Goal: Task Accomplishment & Management: Complete application form

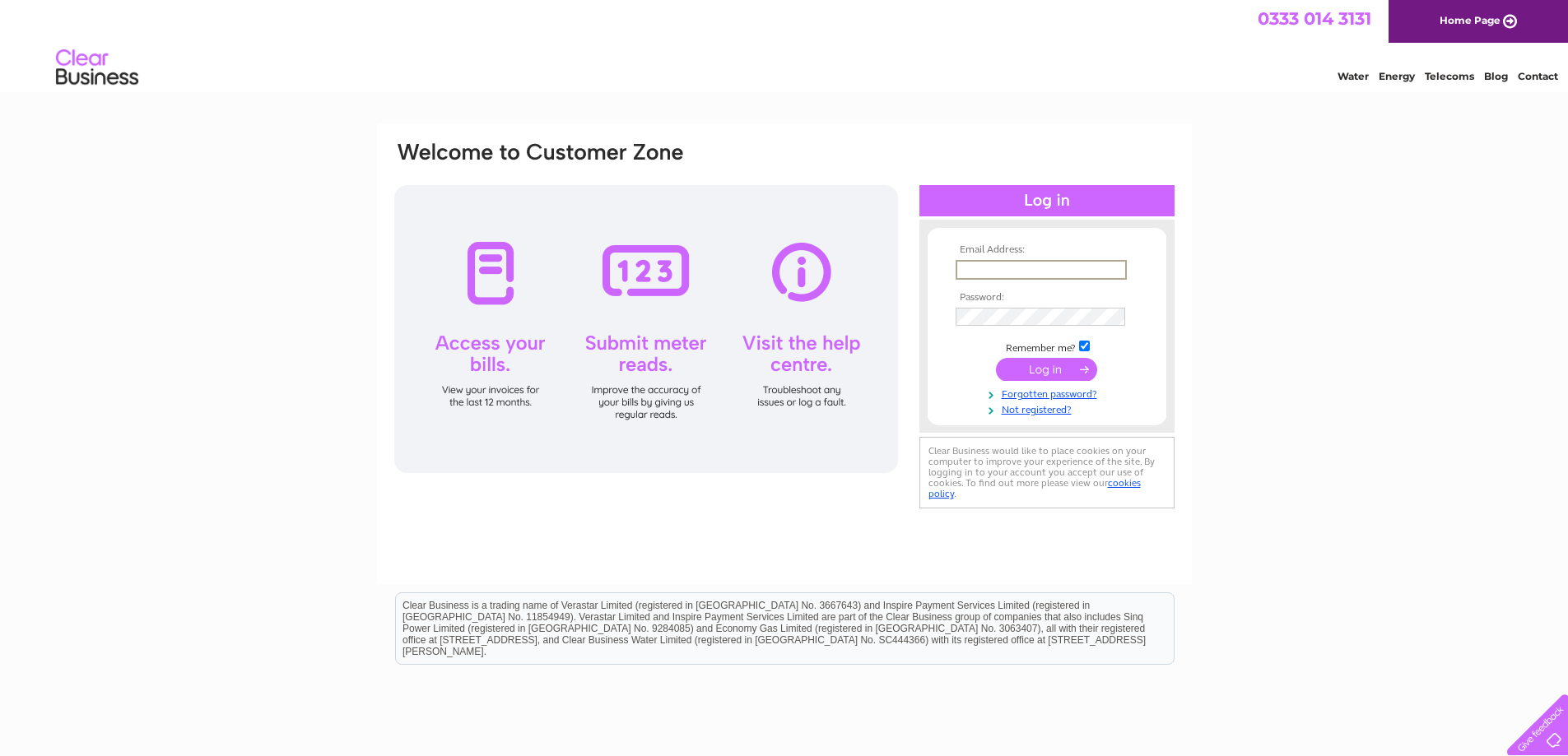
click at [1014, 270] on input "text" at bounding box center [1041, 269] width 171 height 19
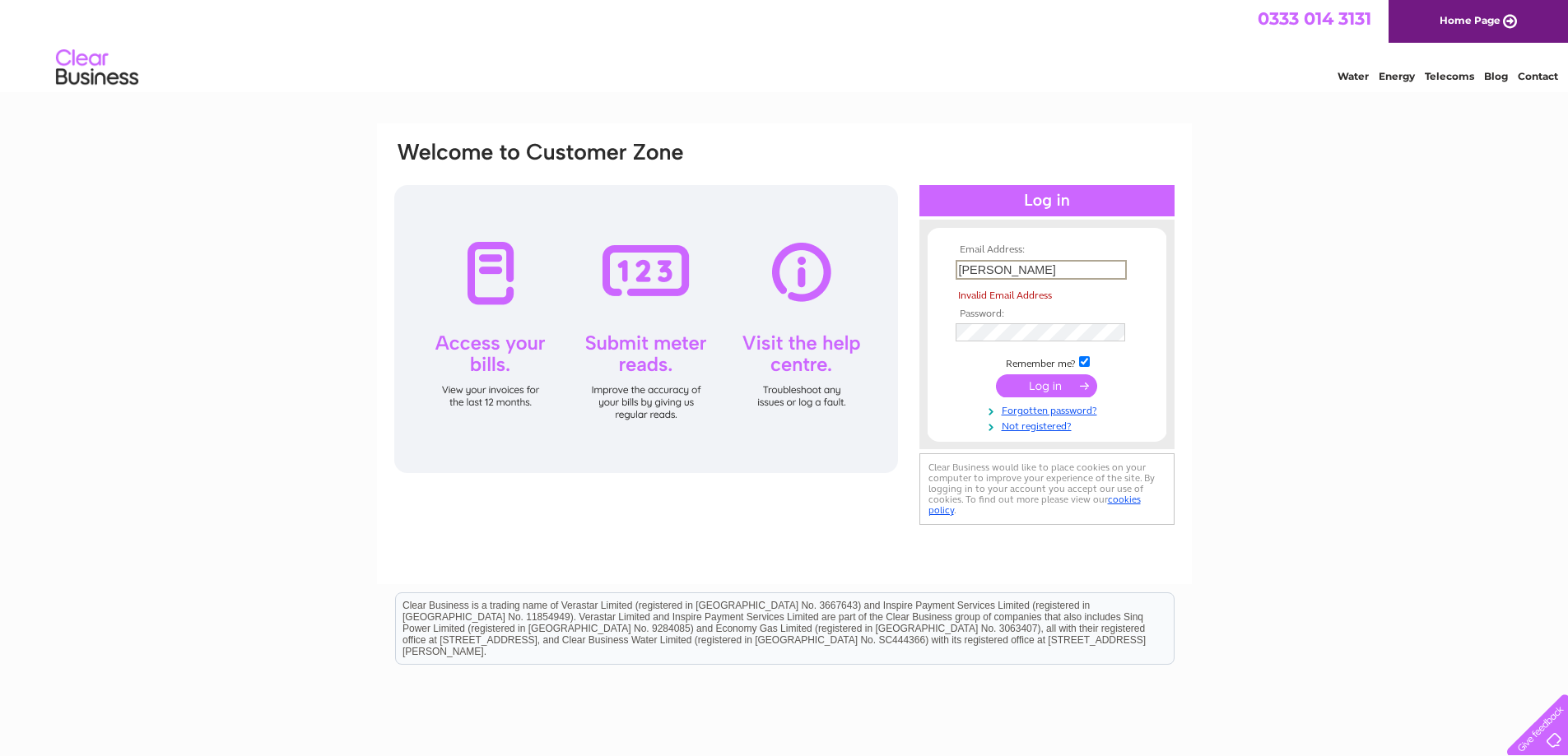
drag, startPoint x: 1004, startPoint y: 260, endPoint x: 922, endPoint y: 270, distance: 82.6
click at [930, 269] on form "Email Address: [PERSON_NAME] Invalid Email Address Password:" at bounding box center [1047, 338] width 238 height 188
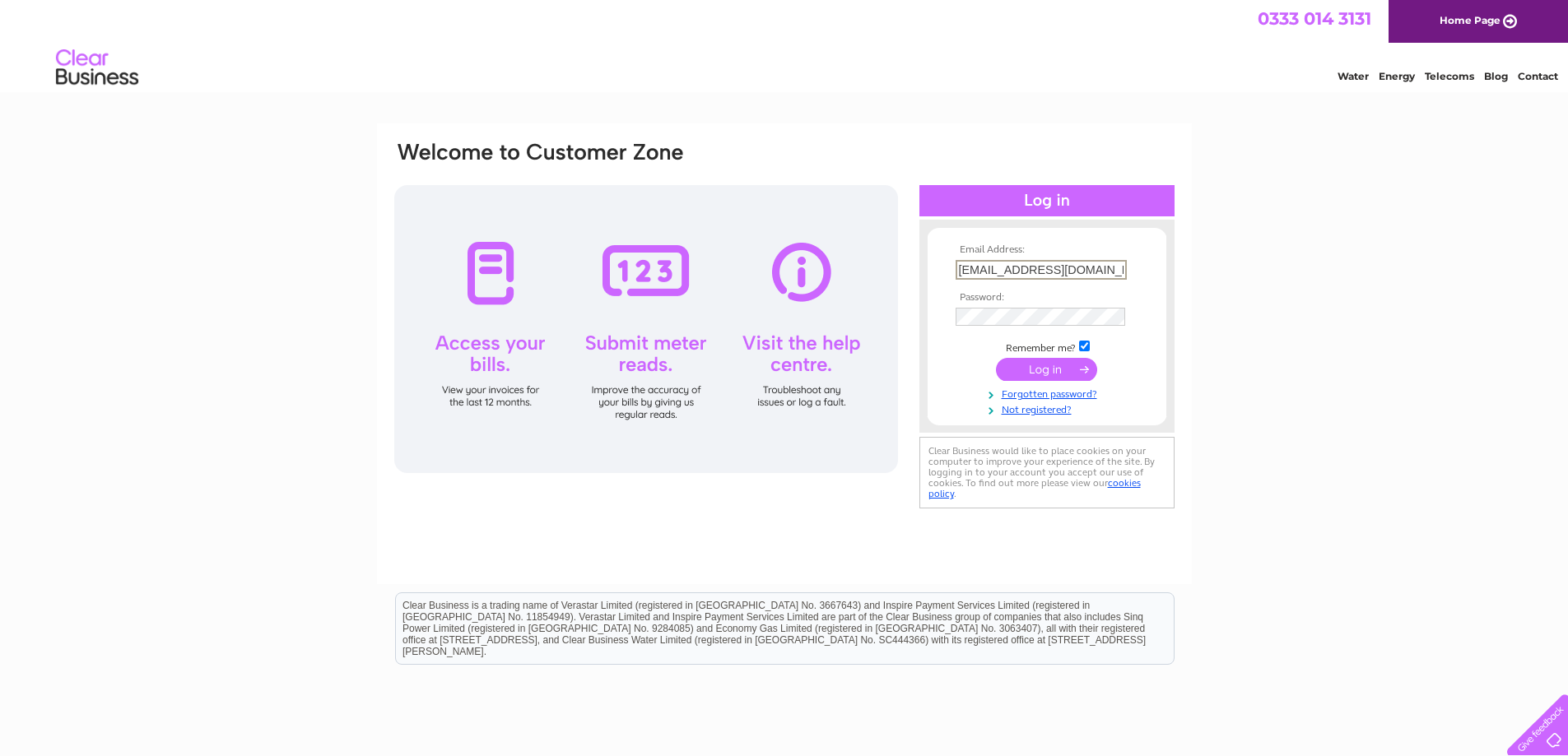
type input "[EMAIL_ADDRESS][DOMAIN_NAME]"
click at [1042, 366] on input "submit" at bounding box center [1046, 369] width 101 height 23
click at [1033, 373] on input "submit" at bounding box center [1046, 367] width 101 height 23
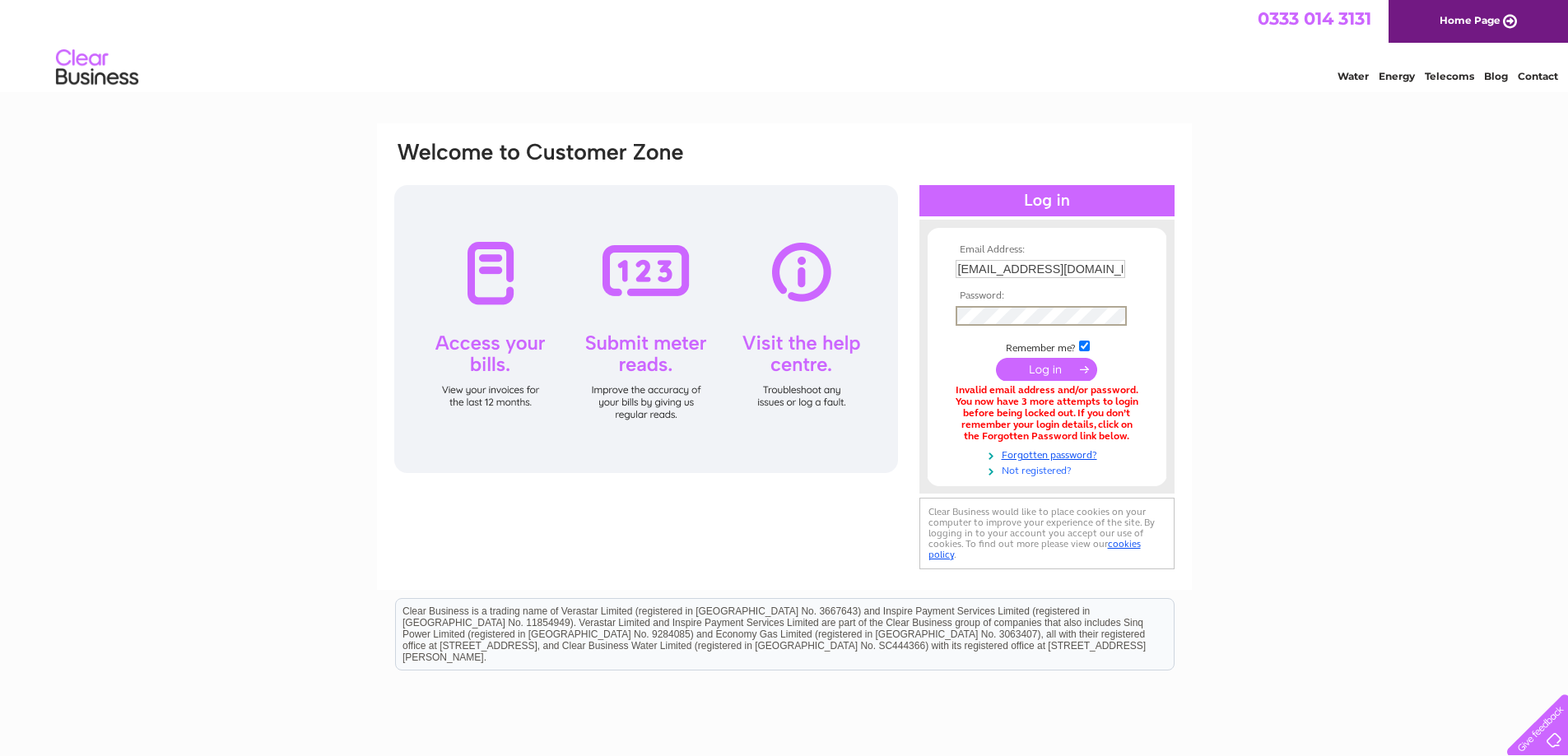
click at [1032, 470] on link "Not registered?" at bounding box center [1048, 469] width 186 height 16
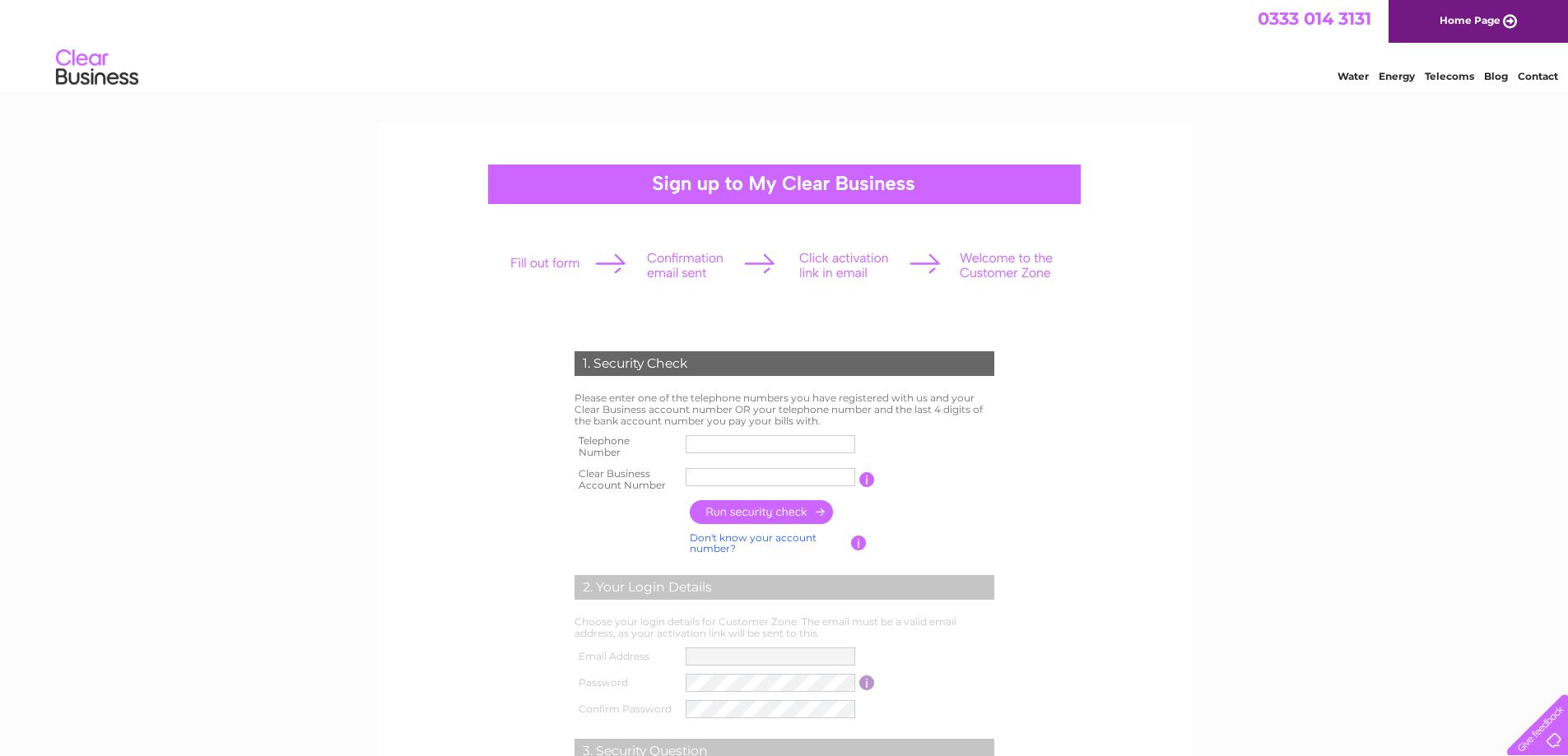
click at [756, 539] on link "Don't know your account number?" at bounding box center [752, 544] width 127 height 24
click at [700, 481] on input "text" at bounding box center [697, 477] width 23 height 19
type input "2"
click at [868, 484] on input "button" at bounding box center [867, 480] width 16 height 15
click at [1056, 422] on form "1. Security Check Please enter one of the telephone numbers you have registered…" at bounding box center [784, 625] width 783 height 615
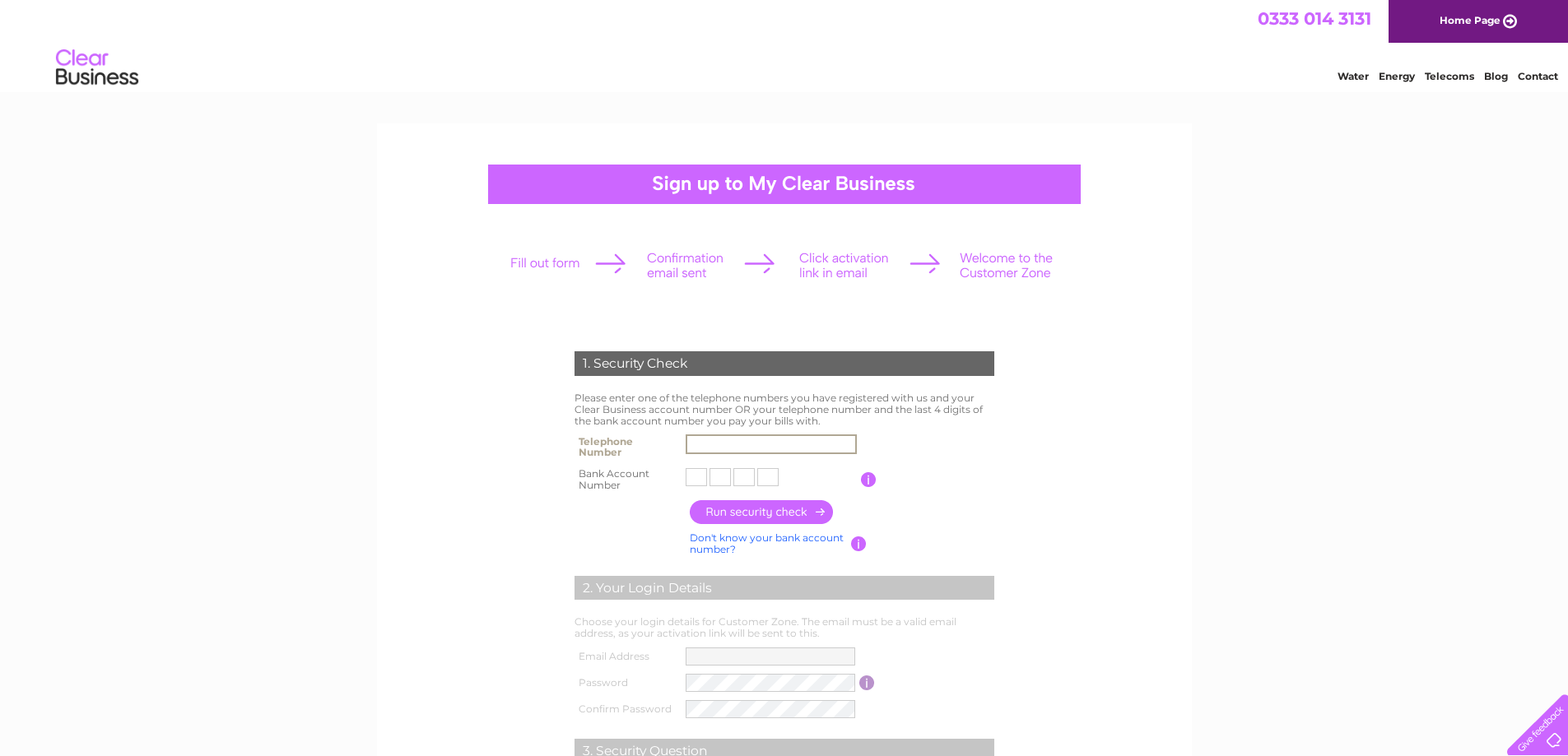
click at [734, 442] on input "text" at bounding box center [771, 443] width 171 height 19
click at [1330, 19] on span "0333 014 3131" at bounding box center [1314, 19] width 113 height 20
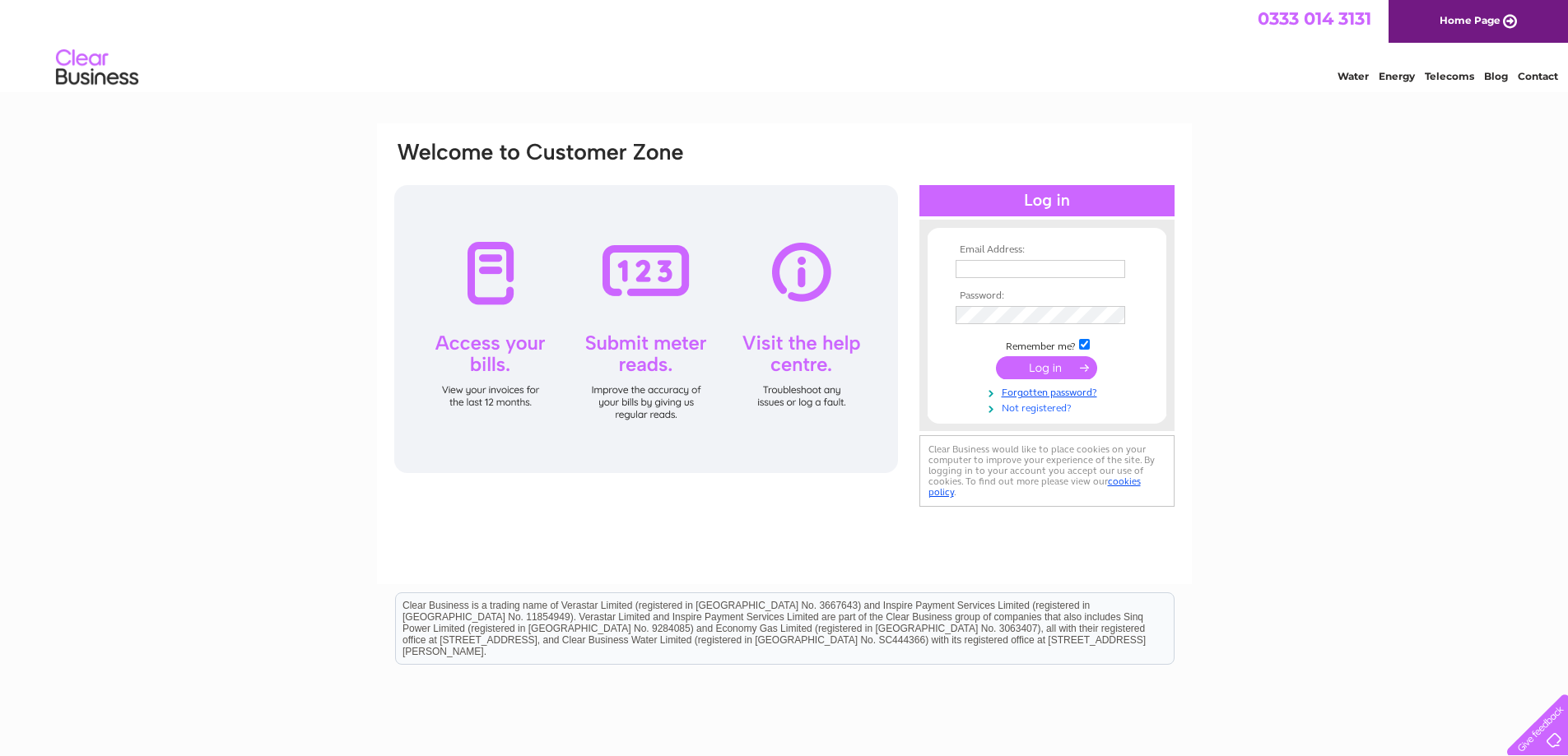
click at [1026, 403] on link "Not registered?" at bounding box center [1048, 406] width 186 height 16
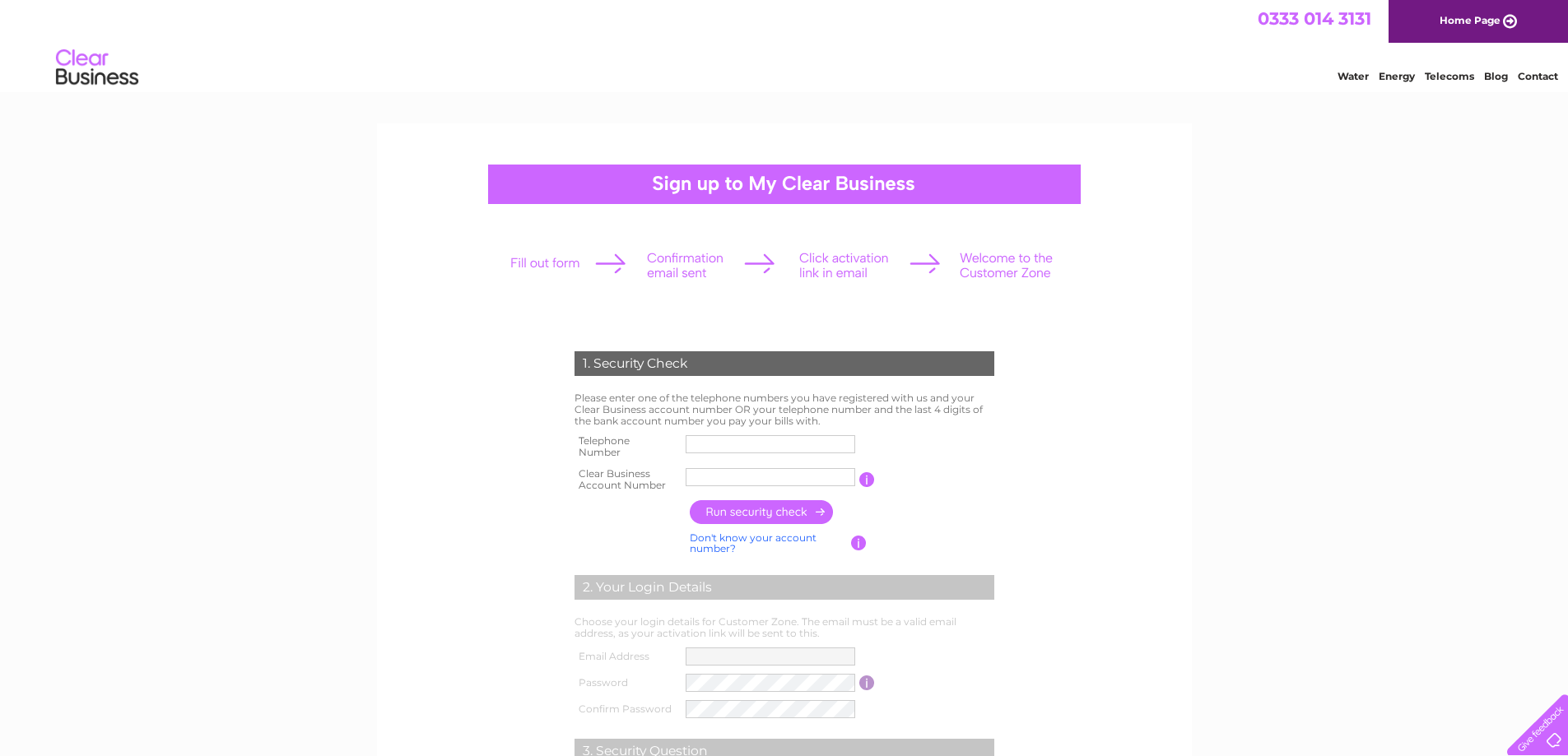
click at [732, 435] on input "text" at bounding box center [770, 444] width 170 height 19
type input "07917356986"
click at [752, 481] on input "text" at bounding box center [771, 477] width 171 height 19
click at [778, 514] on input "button" at bounding box center [762, 512] width 145 height 24
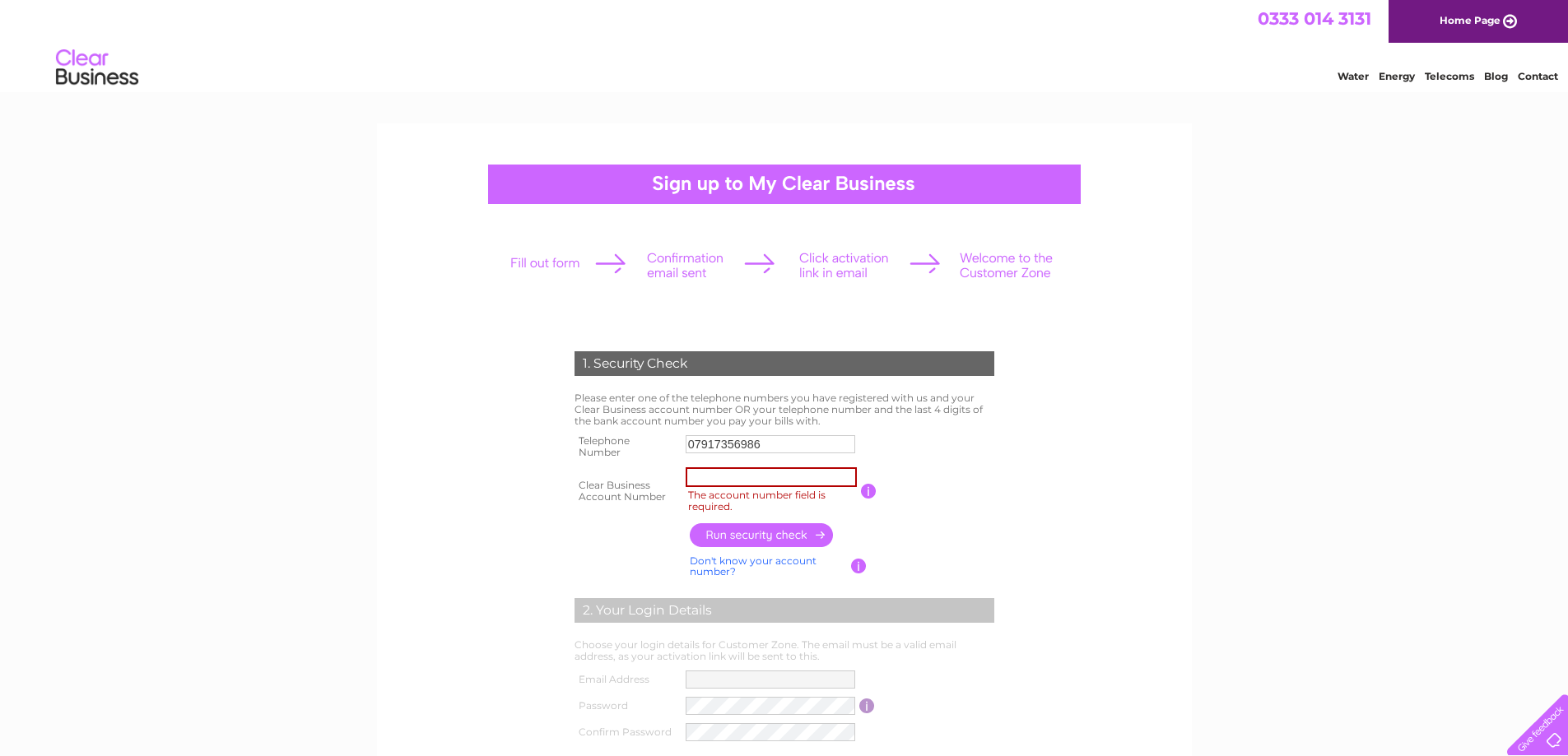
click at [939, 473] on td "You will find your account number on the top right corner of your bill and it w…" at bounding box center [937, 491] width 122 height 56
